Goal: Task Accomplishment & Management: Use online tool/utility

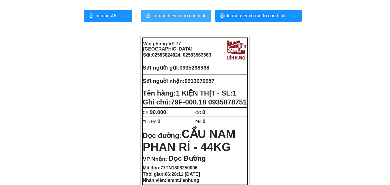
drag, startPoint x: 175, startPoint y: 7, endPoint x: 175, endPoint y: 14, distance: 6.4
click at [175, 14] on span "In mẫu biên lai tự cấu hình" at bounding box center [179, 15] width 54 height 7
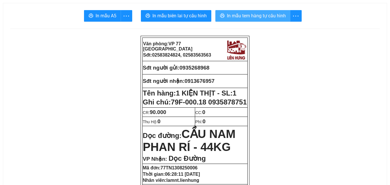
click at [257, 12] on button "In mẫu tem hàng tự cấu hình" at bounding box center [252, 16] width 75 height 12
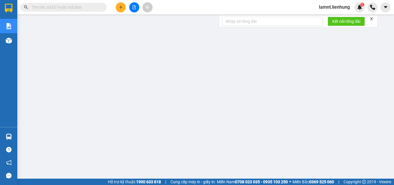
click at [371, 19] on icon "close" at bounding box center [372, 19] width 4 height 4
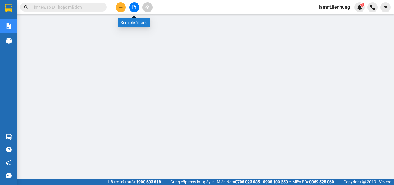
click at [134, 7] on icon "file-add" at bounding box center [134, 7] width 4 height 4
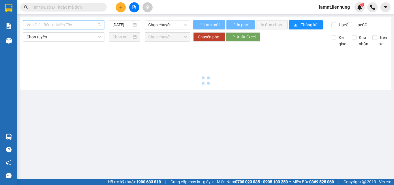
click at [68, 25] on span "Vạn Giã - Bến xe Miền Tây" at bounding box center [64, 24] width 74 height 9
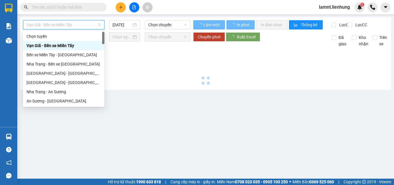
type input "b"
type input "[DATE]"
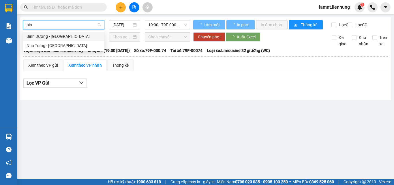
type input "bình"
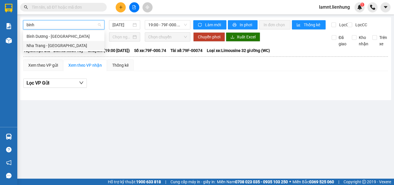
click at [70, 43] on div "Nha Trang - [GEOGRAPHIC_DATA]" at bounding box center [64, 45] width 74 height 6
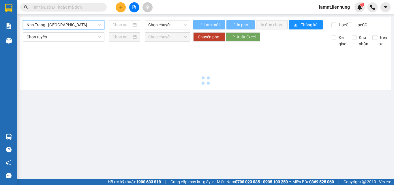
type input "[DATE]"
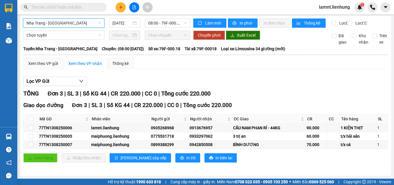
scroll to position [7, 0]
click at [245, 22] on button "In phơi" at bounding box center [243, 22] width 30 height 9
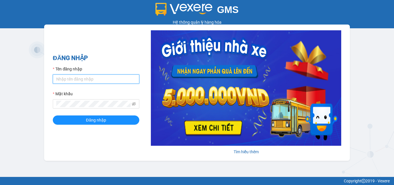
click at [79, 79] on input "Tên đăng nhập" at bounding box center [96, 78] width 87 height 9
type input "lamnt.lienhung"
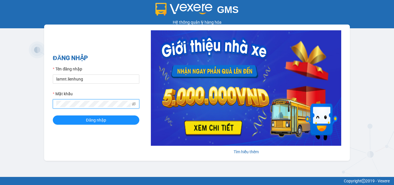
click at [53, 115] on button "Đăng nhập" at bounding box center [96, 119] width 87 height 9
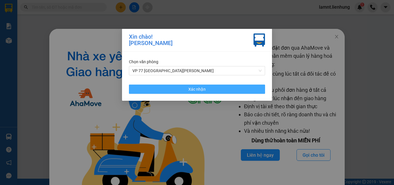
click at [169, 87] on button "Xác nhận" at bounding box center [197, 89] width 136 height 9
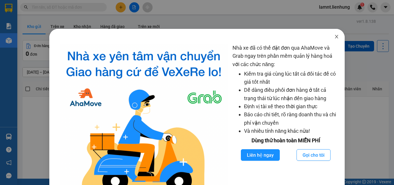
click at [335, 37] on icon "close" at bounding box center [337, 36] width 5 height 5
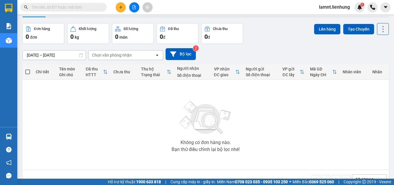
scroll to position [32, 0]
